Goal: Transaction & Acquisition: Purchase product/service

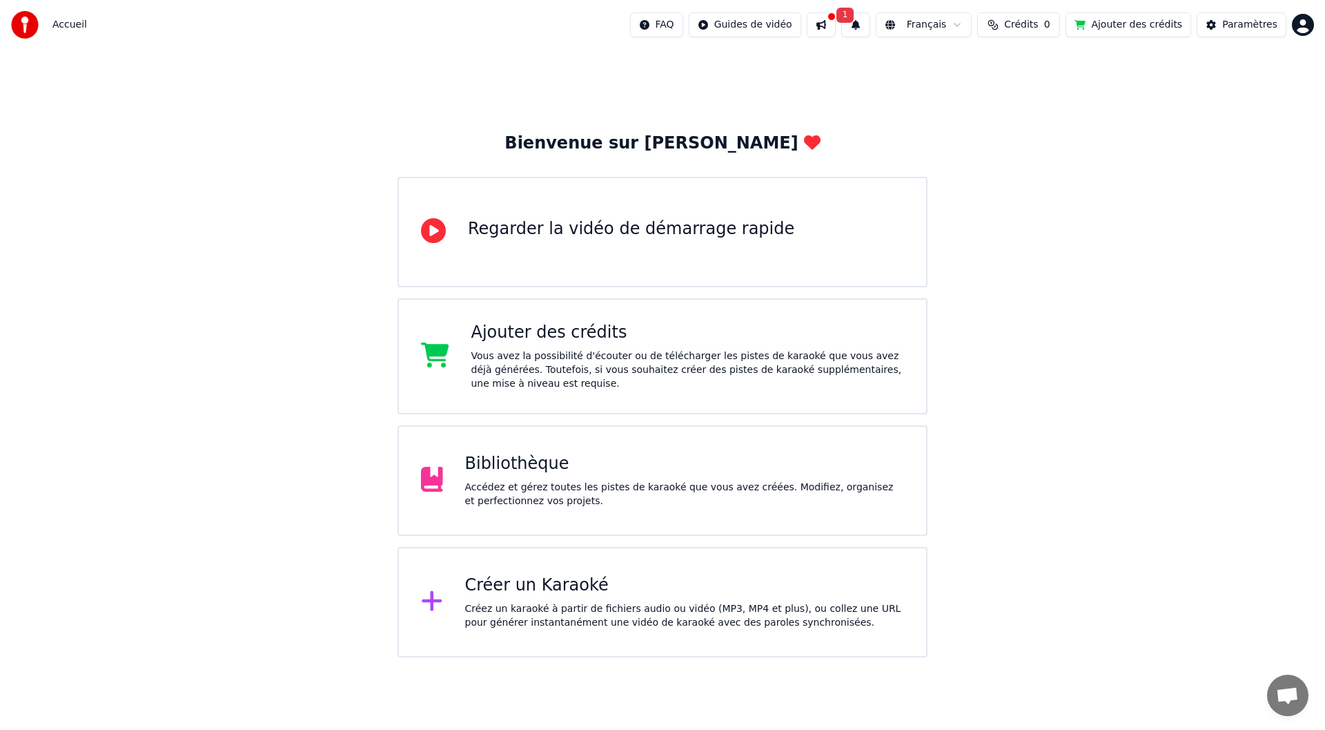
click at [590, 455] on div "Bibliothèque" at bounding box center [685, 464] width 440 height 22
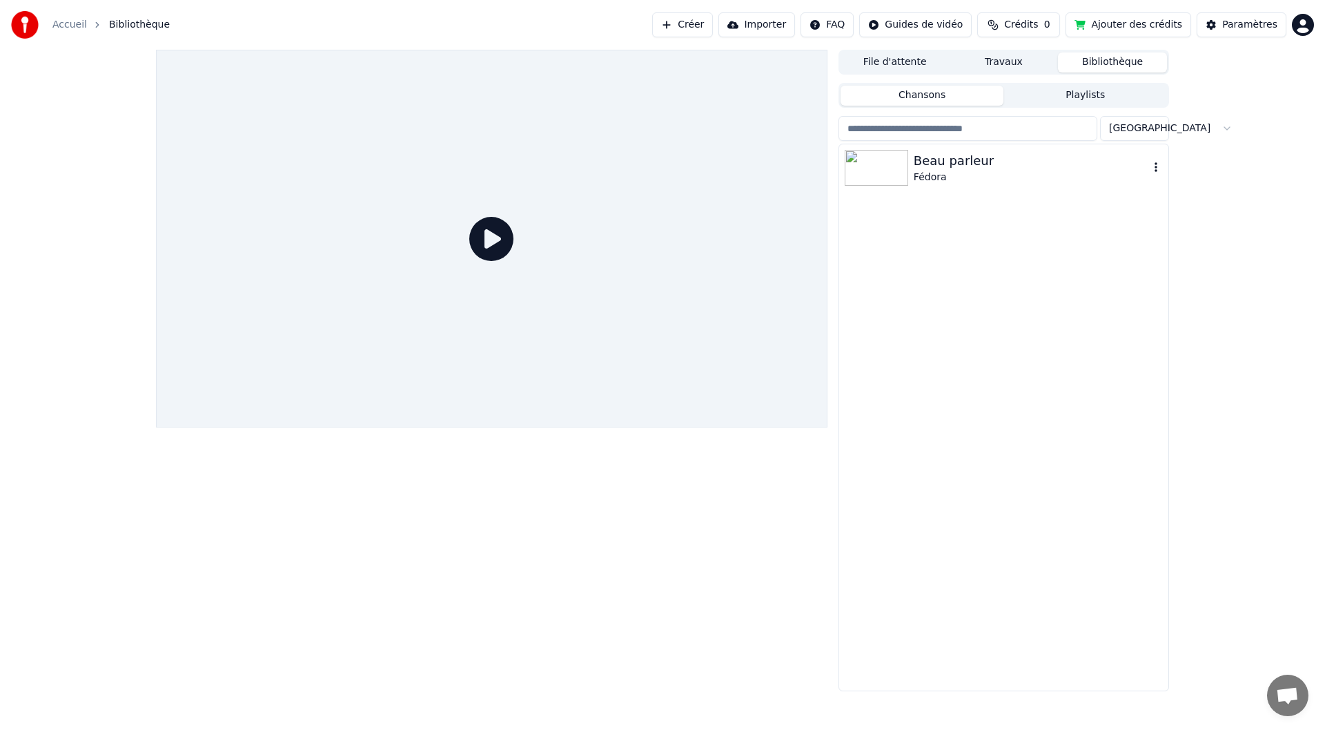
click at [915, 178] on div "Fédora" at bounding box center [1031, 178] width 235 height 14
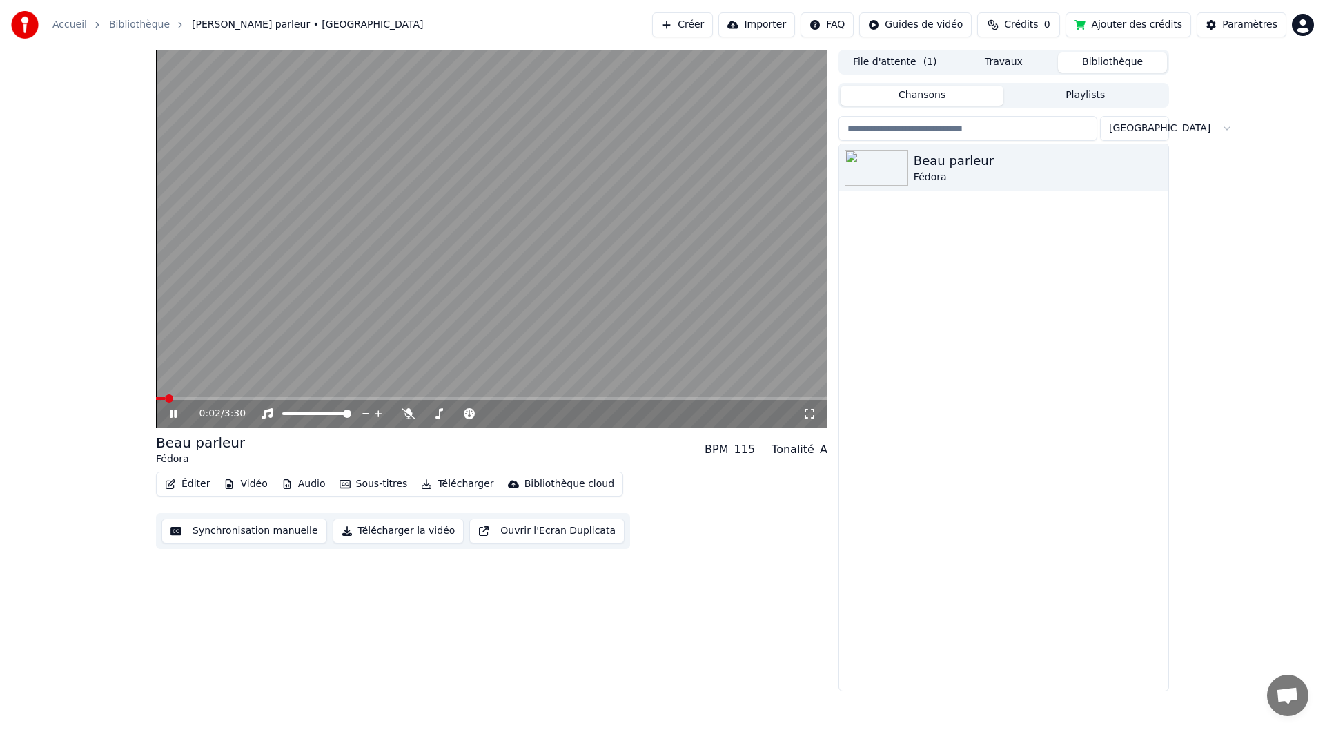
click at [178, 412] on icon at bounding box center [183, 413] width 32 height 11
click at [1038, 26] on span "Crédits" at bounding box center [1021, 25] width 34 height 14
click at [973, 68] on th "Recharger" at bounding box center [963, 66] width 61 height 28
click at [1015, 98] on button "Actualiser" at bounding box center [1034, 103] width 82 height 25
click at [1112, 26] on button "Ajouter des crédits" at bounding box center [1129, 24] width 126 height 25
